Goal: Transaction & Acquisition: Purchase product/service

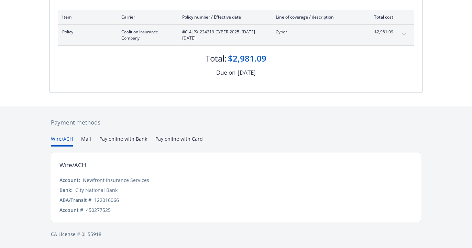
scroll to position [89, 0]
click at [85, 140] on button "Mail" at bounding box center [86, 139] width 10 height 11
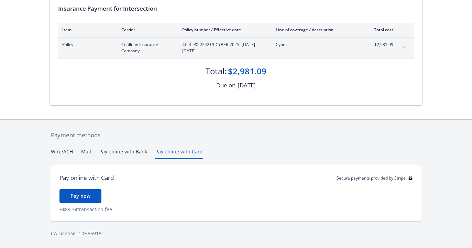
scroll to position [76, 0]
click at [186, 84] on div "Secure payments provided by Stripe Invoice ID: 86FD0A66 Download Invoice Insura…" at bounding box center [236, 86] width 472 height 324
click at [83, 152] on button "Mail" at bounding box center [86, 153] width 10 height 11
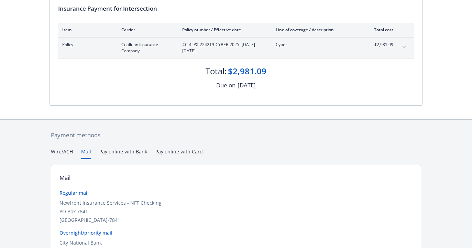
scroll to position [144, 0]
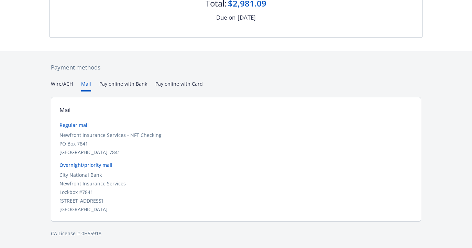
drag, startPoint x: 128, startPoint y: 153, endPoint x: 60, endPoint y: 134, distance: 70.6
click at [60, 134] on div "Newfront Insurance Services - NFT Checking [STREET_ADDRESS]" at bounding box center [235, 143] width 353 height 24
copy div "Newfront Insurance Services - NFT Checking [STREET_ADDRESS]"
